Goal: Information Seeking & Learning: Learn about a topic

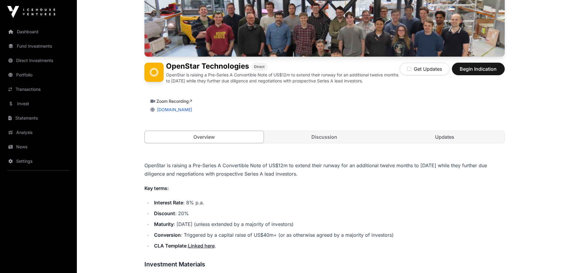
scroll to position [102, 0]
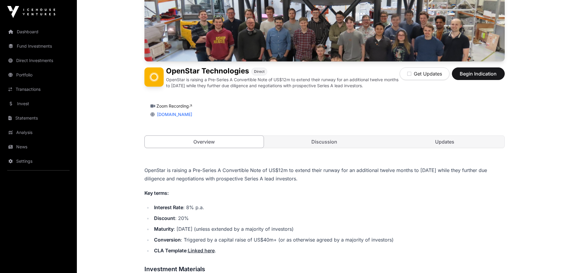
click at [315, 141] on link "Discussion" at bounding box center [324, 142] width 119 height 12
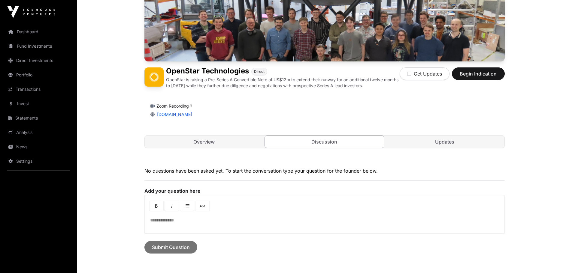
click at [453, 139] on link "Updates" at bounding box center [444, 142] width 119 height 12
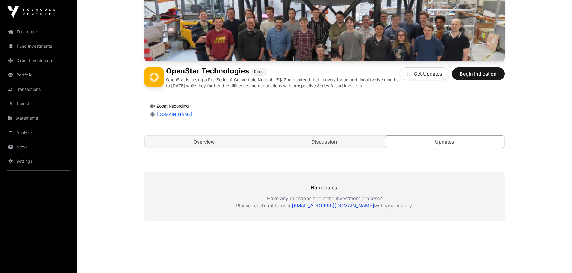
click at [341, 139] on link "Discussion" at bounding box center [324, 142] width 119 height 12
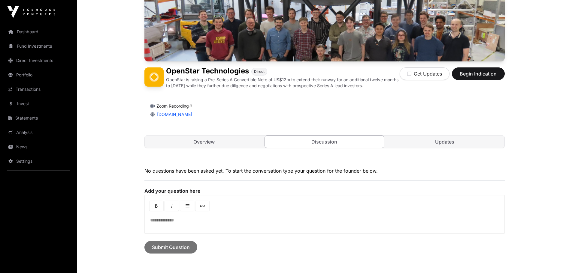
click at [228, 140] on link "Overview" at bounding box center [204, 142] width 119 height 12
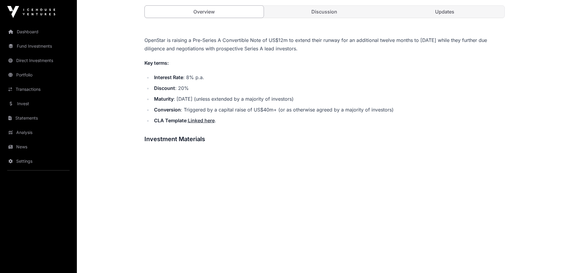
scroll to position [242, 0]
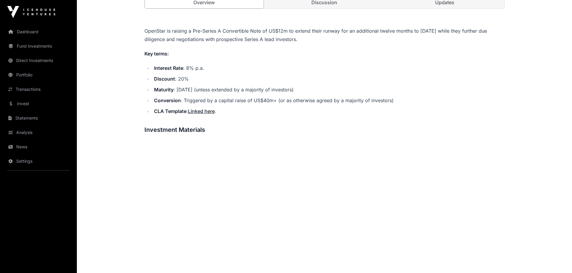
click at [204, 112] on link "Linked here" at bounding box center [201, 111] width 27 height 6
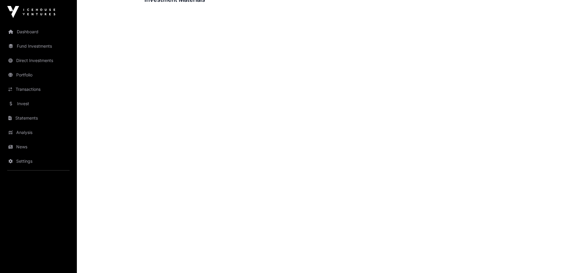
scroll to position [344, 0]
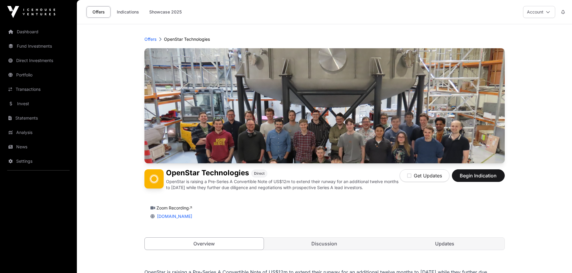
click at [548, 13] on icon at bounding box center [547, 12] width 4 height 4
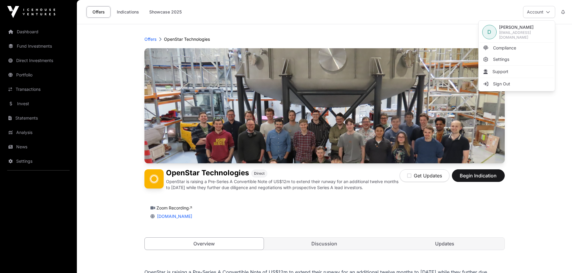
click at [333, 9] on div "Offers Indications Showcase 2025 Account" at bounding box center [324, 12] width 488 height 24
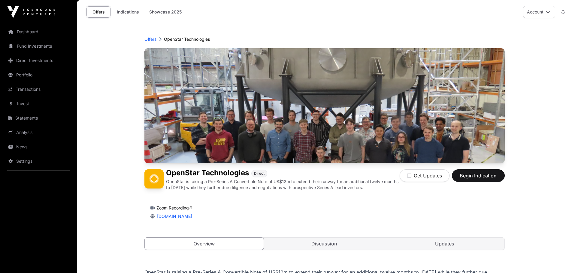
click at [26, 75] on link "Portfolio" at bounding box center [38, 74] width 67 height 13
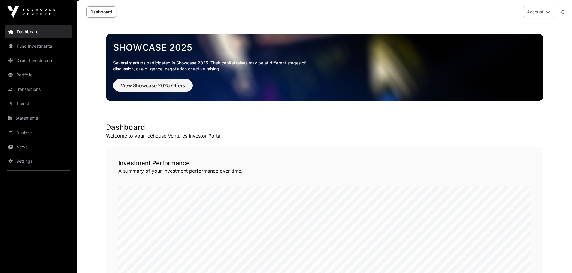
click at [22, 73] on link "Portfolio" at bounding box center [38, 74] width 67 height 13
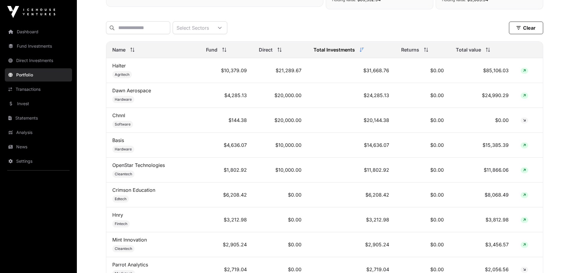
scroll to position [265, 0]
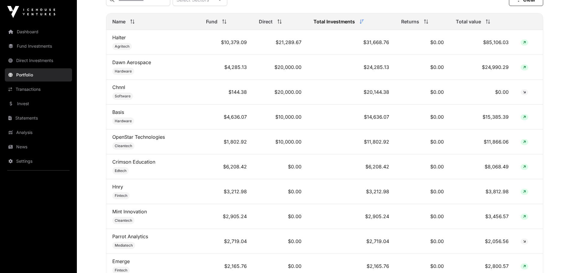
click at [142, 140] on link "OpenStar Technologies" at bounding box center [138, 137] width 53 height 6
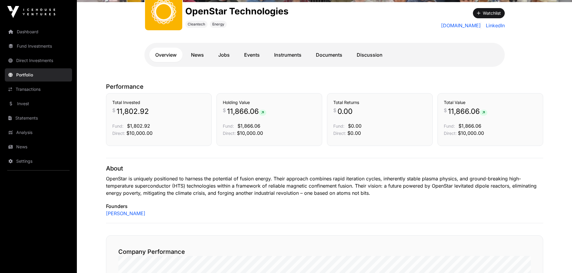
scroll to position [103, 0]
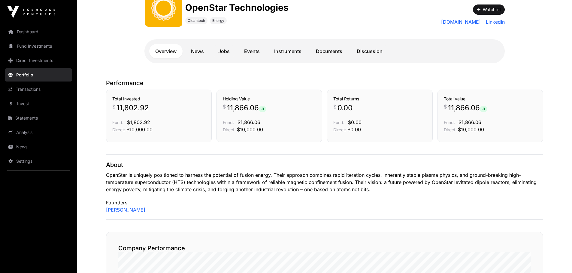
click at [333, 51] on link "Documents" at bounding box center [329, 51] width 38 height 14
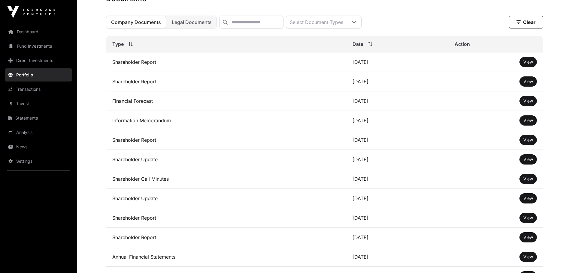
scroll to position [197, 0]
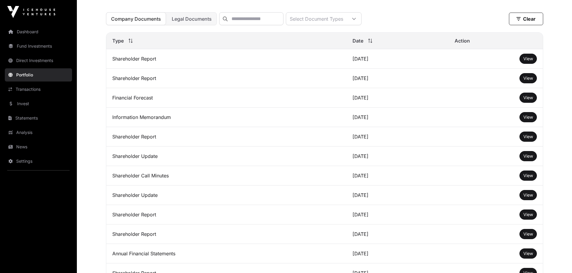
click at [530, 120] on span "View" at bounding box center [528, 117] width 10 height 5
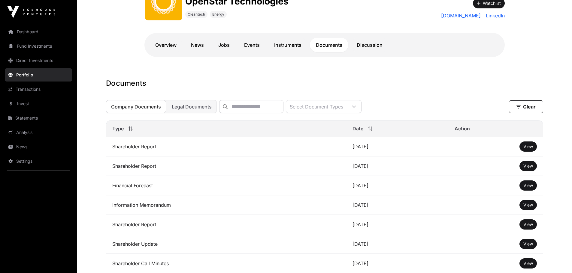
scroll to position [103, 0]
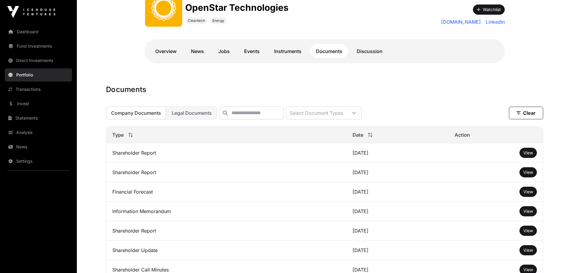
click at [117, 113] on span "Company Documents" at bounding box center [136, 113] width 50 height 6
click at [290, 53] on link "Instruments" at bounding box center [287, 51] width 39 height 14
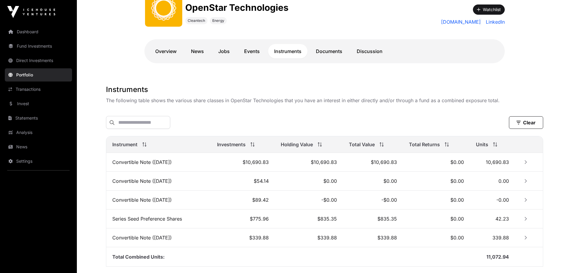
click at [527, 163] on icon "Row Collapsed" at bounding box center [525, 163] width 2 height 4
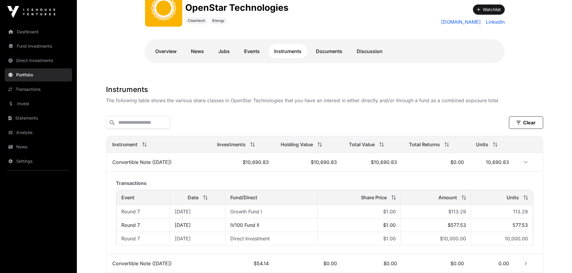
click at [527, 163] on icon "Row Expanded" at bounding box center [525, 162] width 4 height 4
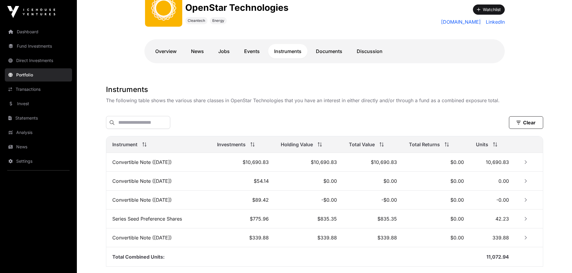
click at [527, 163] on icon "Row Collapsed" at bounding box center [525, 163] width 2 height 4
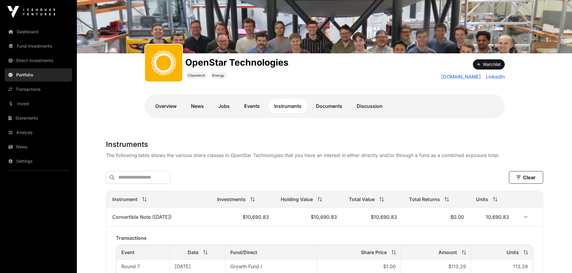
scroll to position [47, 0]
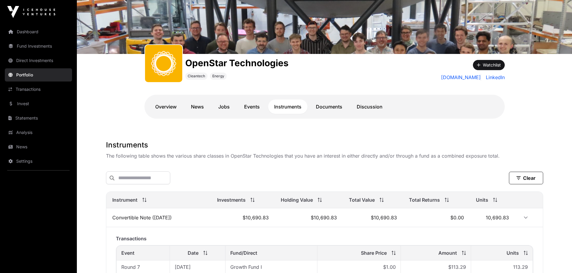
click at [328, 109] on link "Documents" at bounding box center [329, 107] width 38 height 14
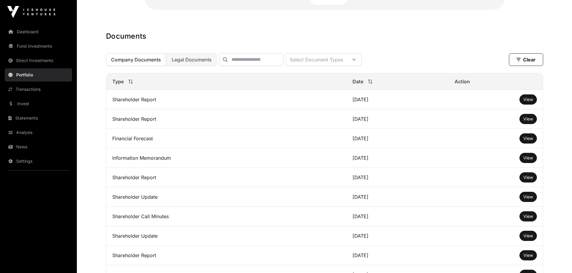
scroll to position [157, 0]
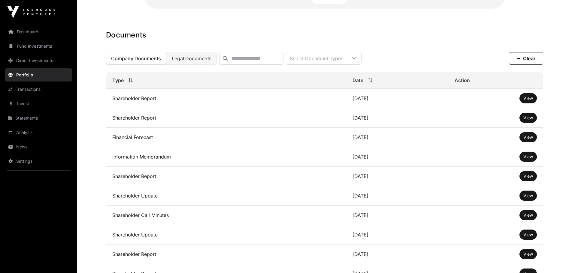
click at [527, 120] on span "View" at bounding box center [528, 117] width 10 height 5
click at [528, 197] on button "View" at bounding box center [527, 196] width 17 height 10
click at [526, 198] on span "View" at bounding box center [528, 195] width 10 height 5
click at [26, 101] on link "Invest" at bounding box center [38, 103] width 67 height 13
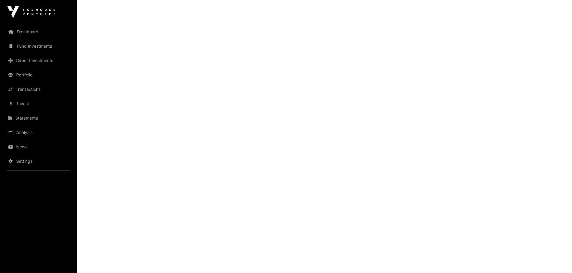
scroll to position [734, 0]
click at [216, 114] on h3 at bounding box center [324, 118] width 360 height 10
click at [358, 161] on h3 at bounding box center [324, 163] width 360 height 10
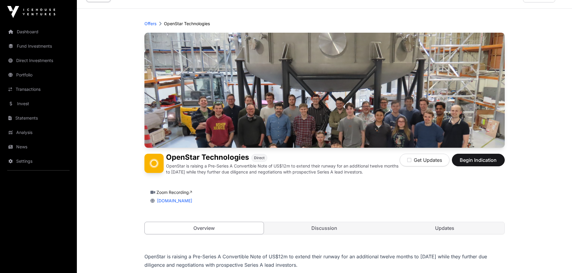
scroll to position [0, 0]
